Goal: Transaction & Acquisition: Register for event/course

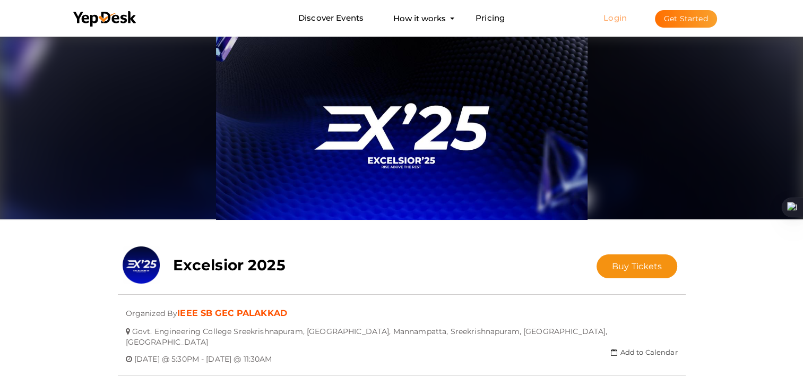
click at [618, 19] on link "Login" at bounding box center [614, 18] width 23 height 10
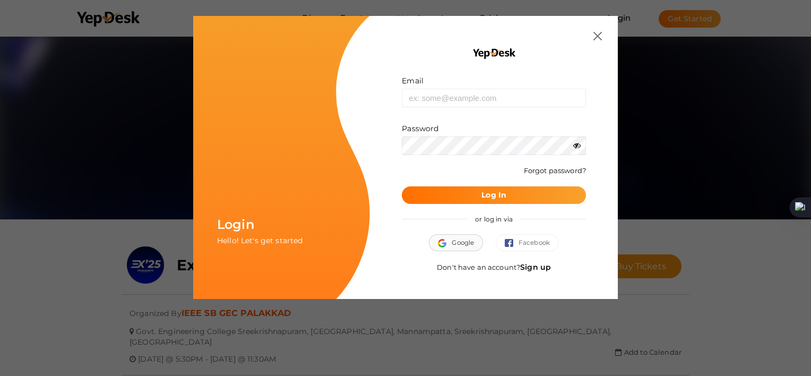
click at [459, 240] on span "Google" at bounding box center [456, 242] width 36 height 11
click at [593, 34] on img at bounding box center [597, 36] width 8 height 8
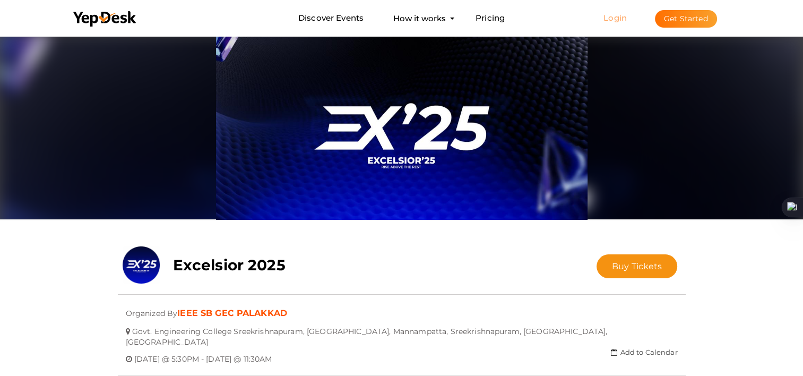
click at [621, 13] on link "Login" at bounding box center [614, 18] width 23 height 10
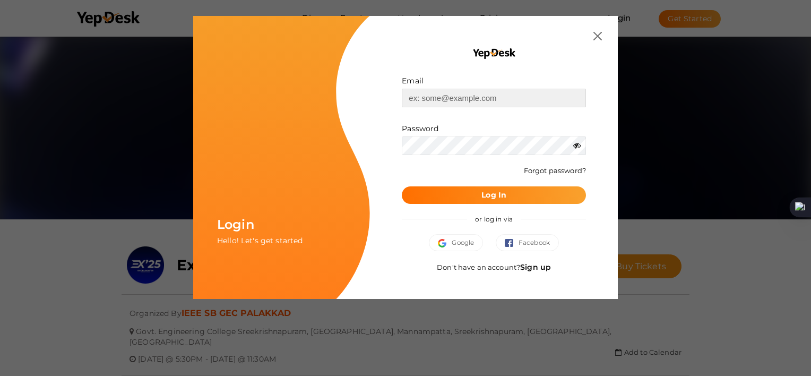
click at [435, 95] on input "text" at bounding box center [494, 98] width 184 height 19
click at [602, 38] on div "Email Invalid email. Password Wrong Credentials Forgot password? Log In or log …" at bounding box center [494, 157] width 248 height 283
click at [598, 38] on img at bounding box center [597, 36] width 8 height 8
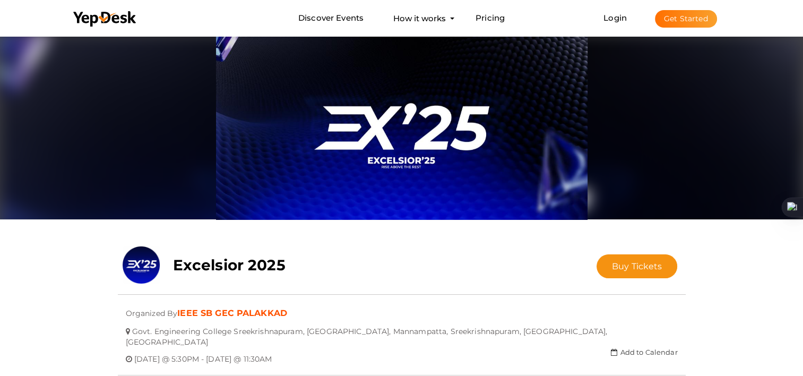
click at [688, 17] on button "Get Started" at bounding box center [686, 19] width 62 height 18
